Goal: Information Seeking & Learning: Learn about a topic

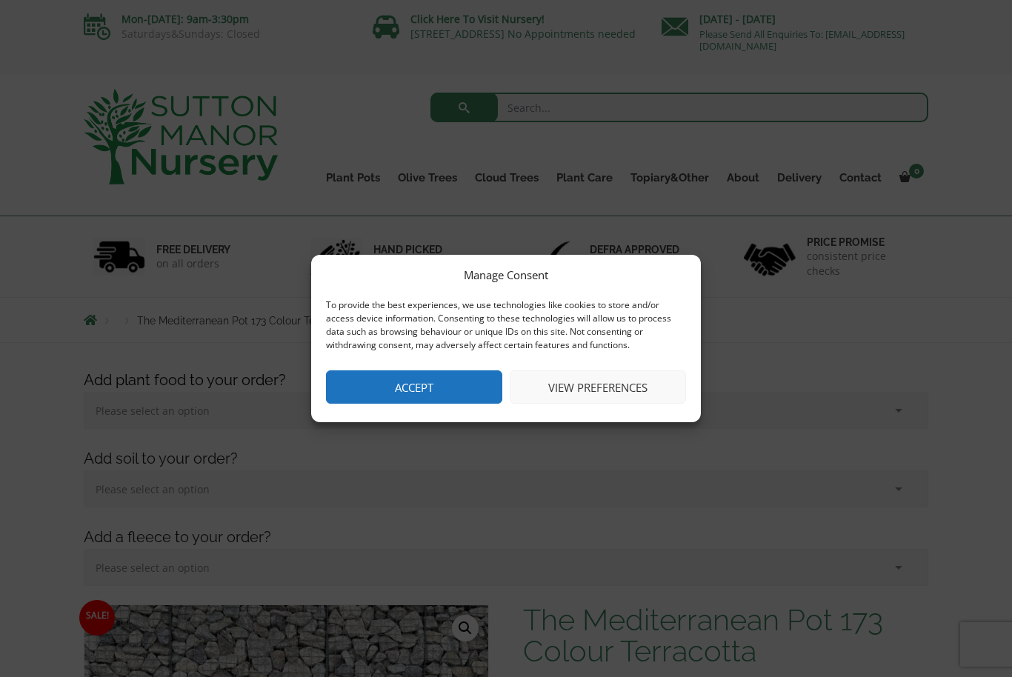
click at [454, 378] on button "Accept" at bounding box center [414, 386] width 176 height 33
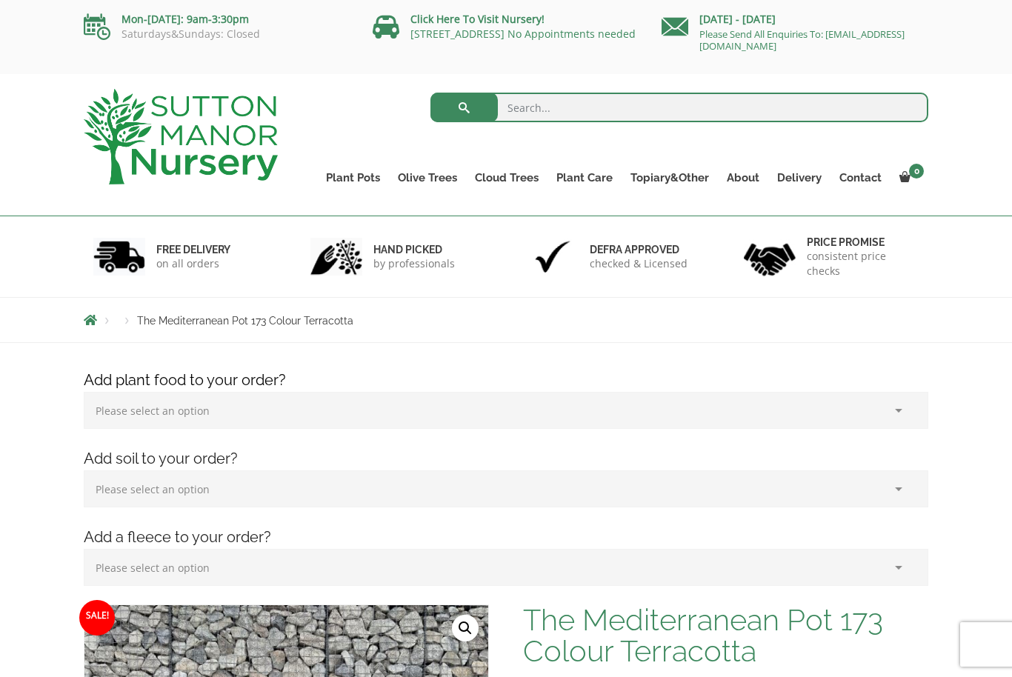
click at [0, 0] on link "The Atlantis Pots" at bounding box center [0, 0] width 0 height 0
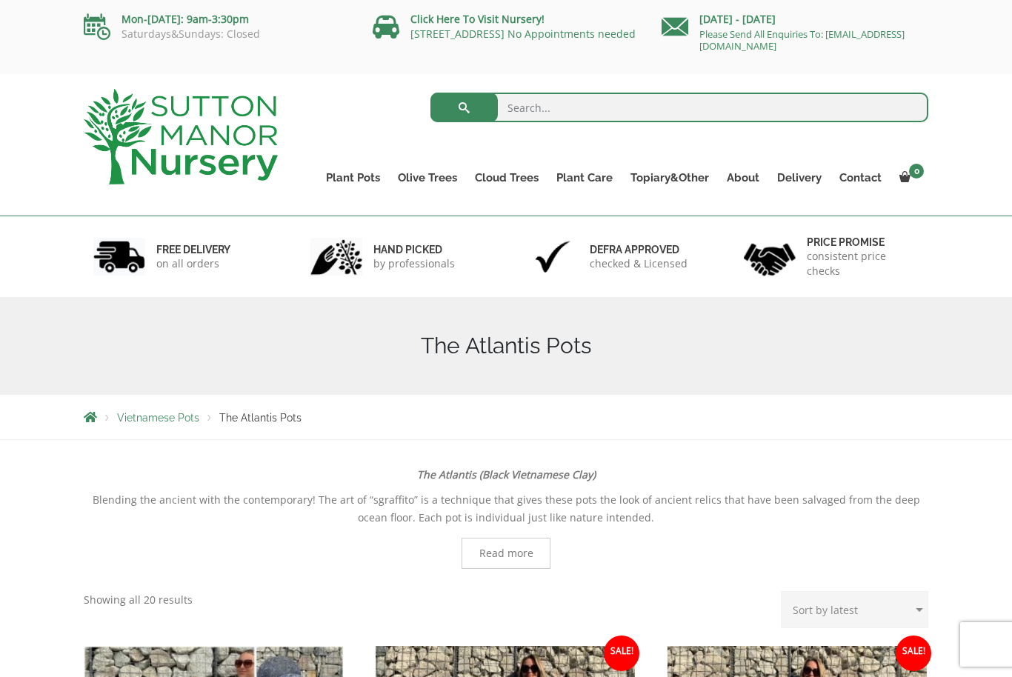
click at [0, 0] on link "The Amalfi Pots" at bounding box center [0, 0] width 0 height 0
click at [0, 0] on link "Ilex Crenata Cloud Trees" at bounding box center [0, 0] width 0 height 0
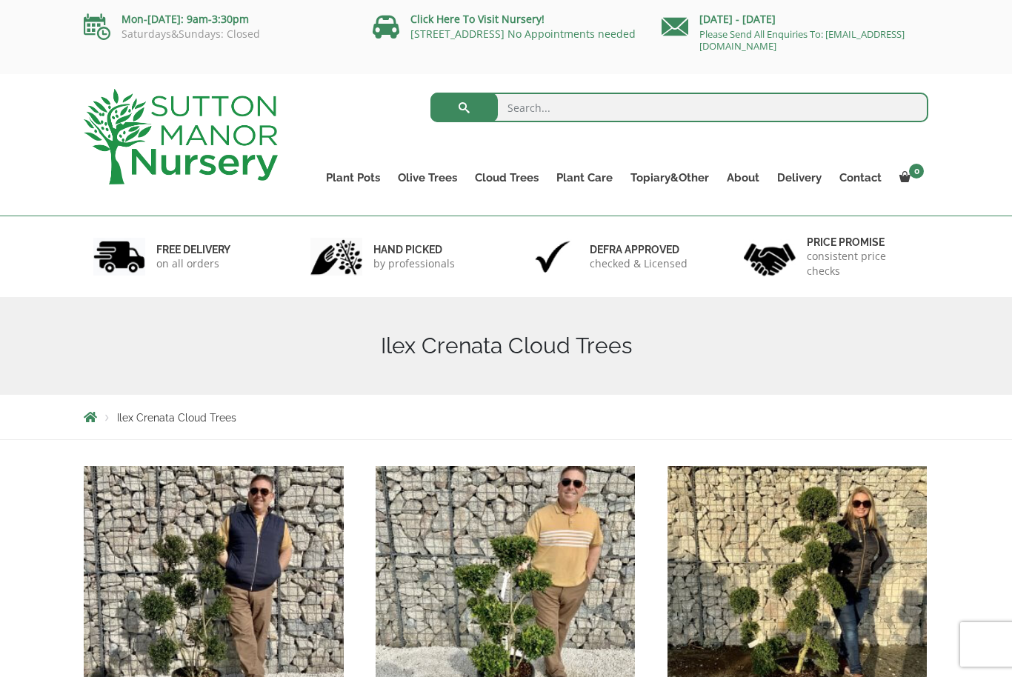
click at [0, 0] on link "Castlewellan" at bounding box center [0, 0] width 0 height 0
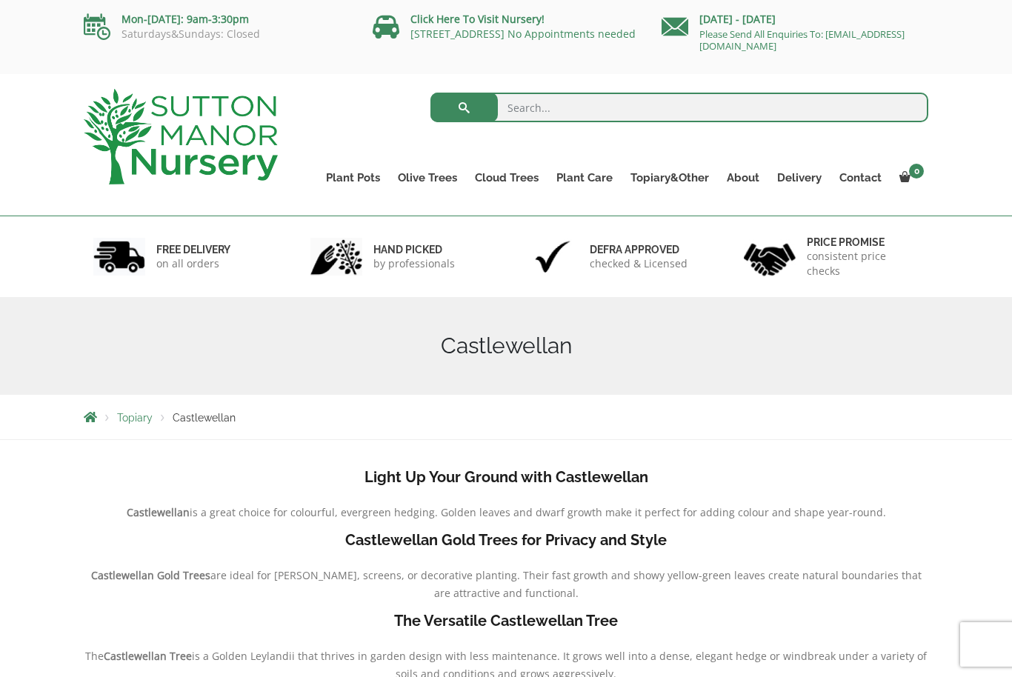
click at [0, 0] on link "Ligustrum Pom Poms" at bounding box center [0, 0] width 0 height 0
click at [0, 0] on link "Gnarled Olive Trees (Bella Range)" at bounding box center [0, 0] width 0 height 0
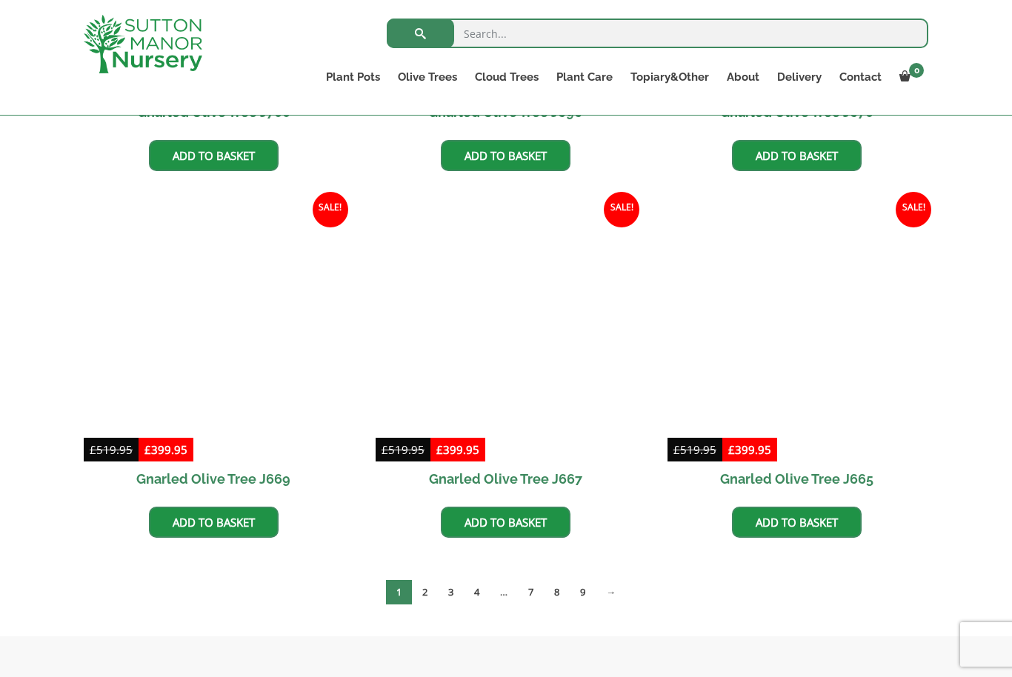
scroll to position [1027, 0]
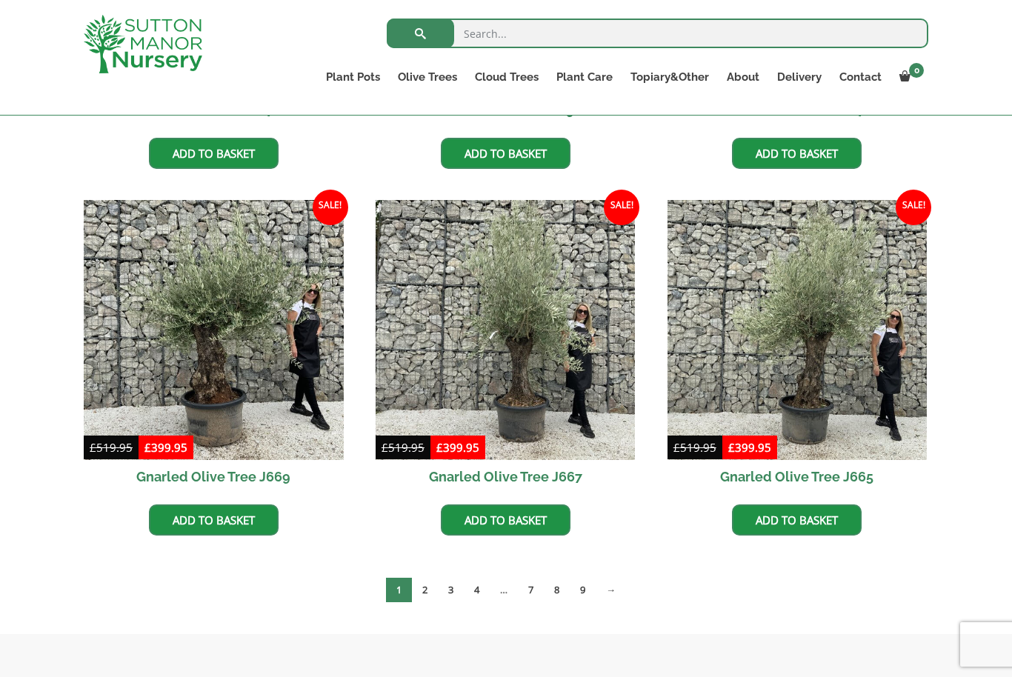
click at [586, 592] on link "9" at bounding box center [583, 590] width 26 height 24
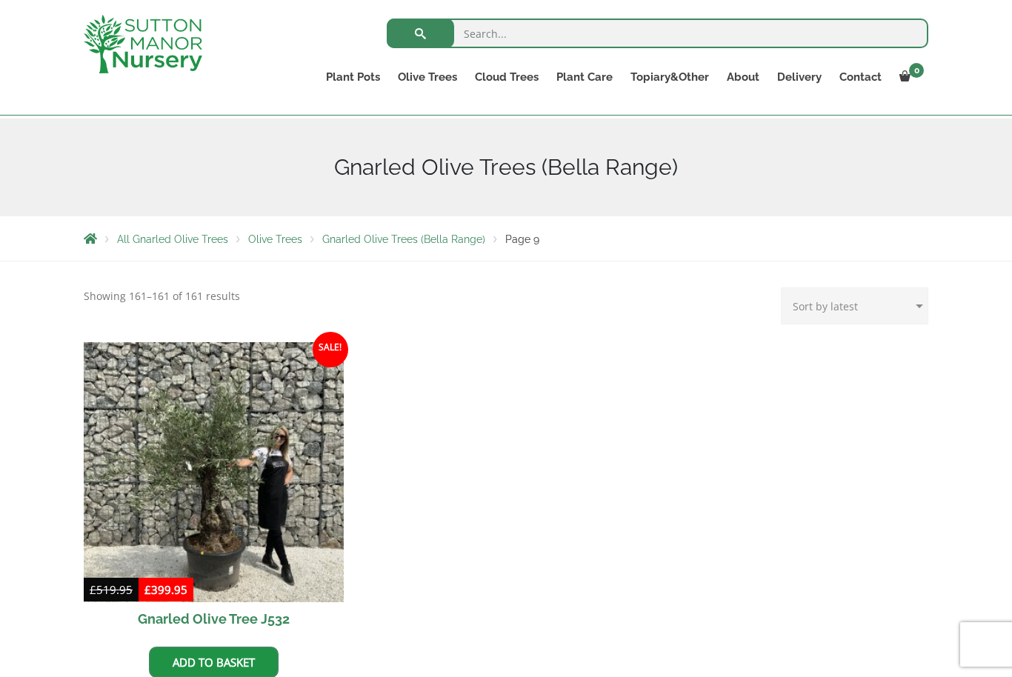
scroll to position [146, 0]
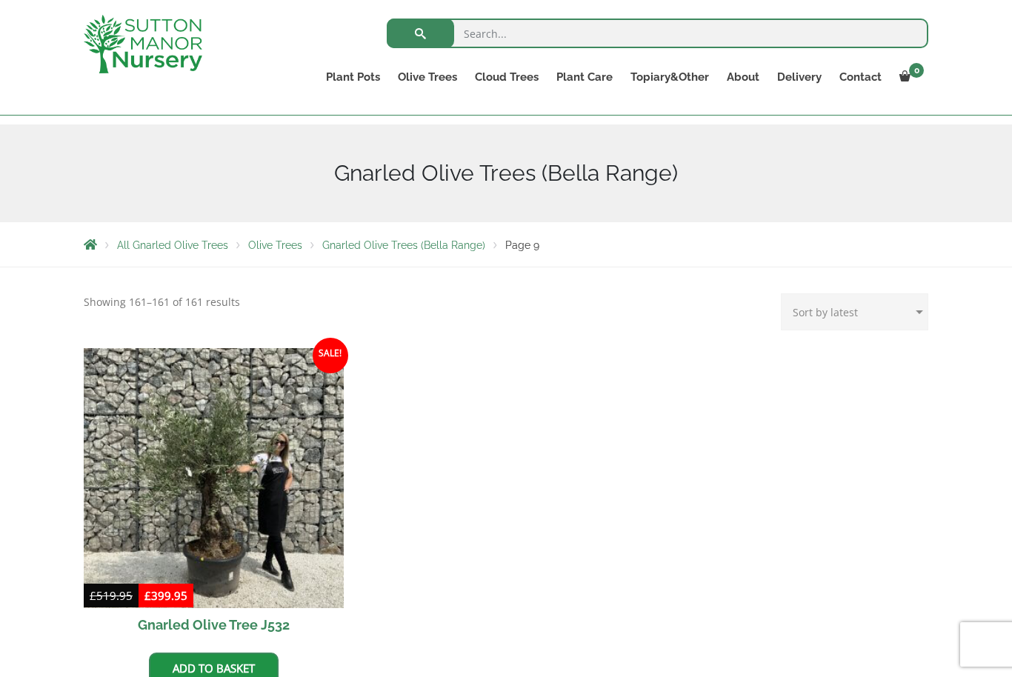
click at [0, 0] on link "Gnarled Olive Trees (Grande Range)" at bounding box center [0, 0] width 0 height 0
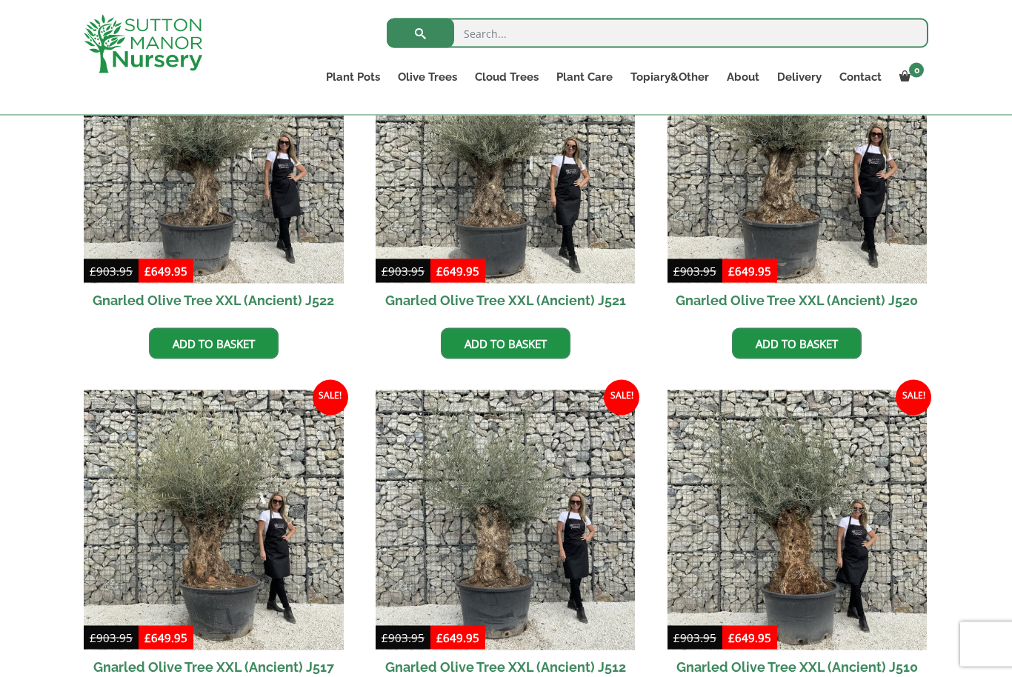
scroll to position [840, 0]
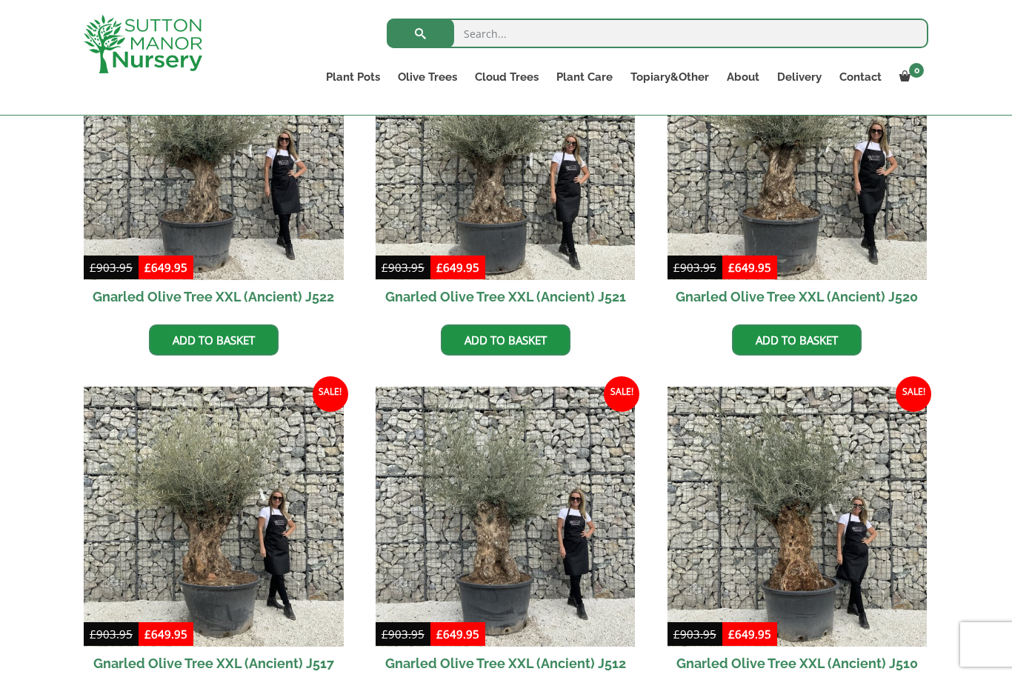
click at [0, 0] on link "Fleeces" at bounding box center [0, 0] width 0 height 0
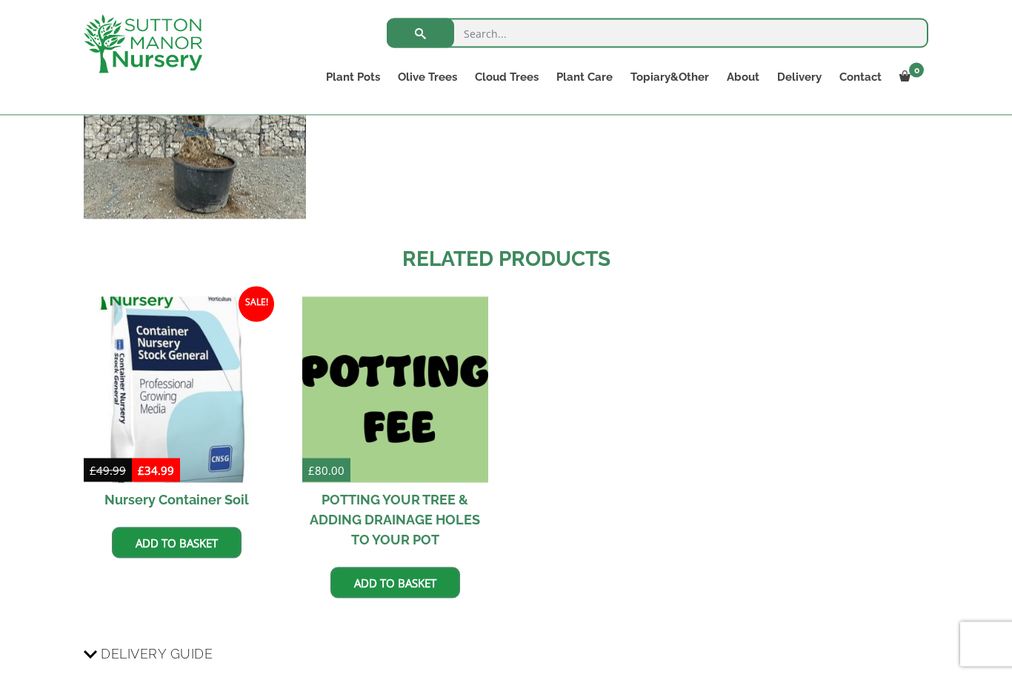
scroll to position [2083, 0]
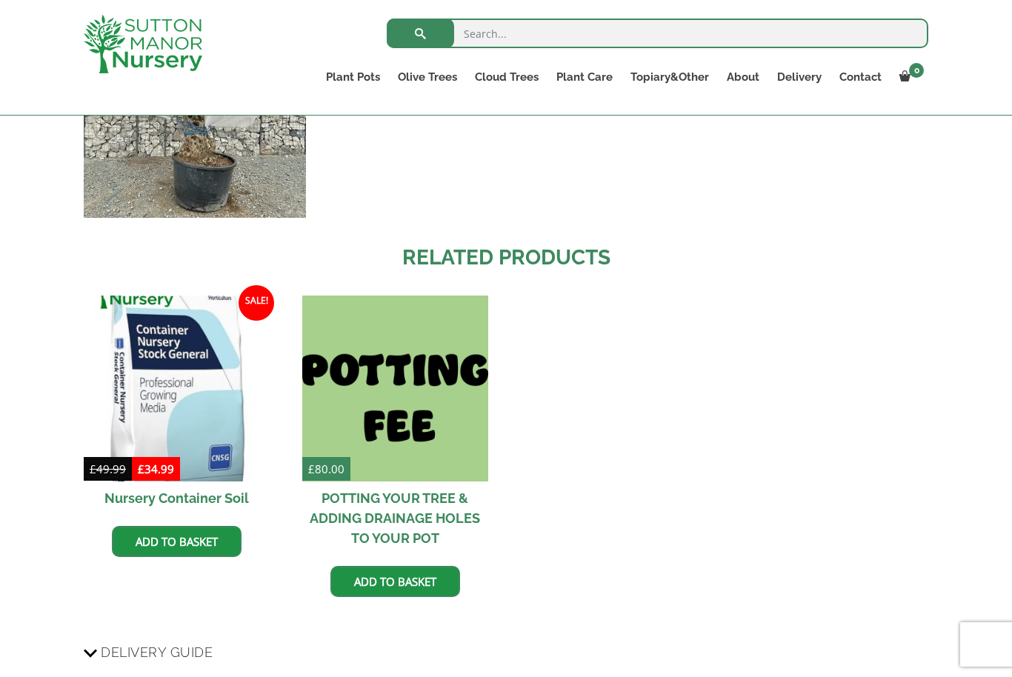
click at [124, 322] on img at bounding box center [177, 389] width 186 height 186
